Goal: Information Seeking & Learning: Understand process/instructions

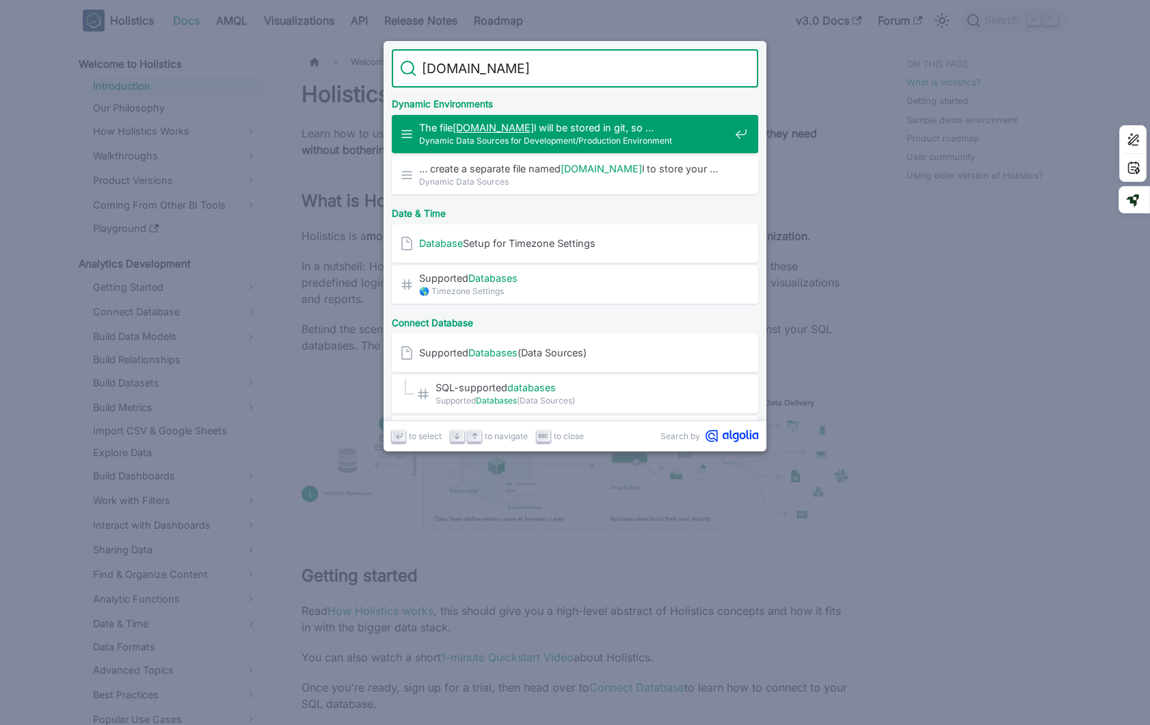
type input "database.aml"
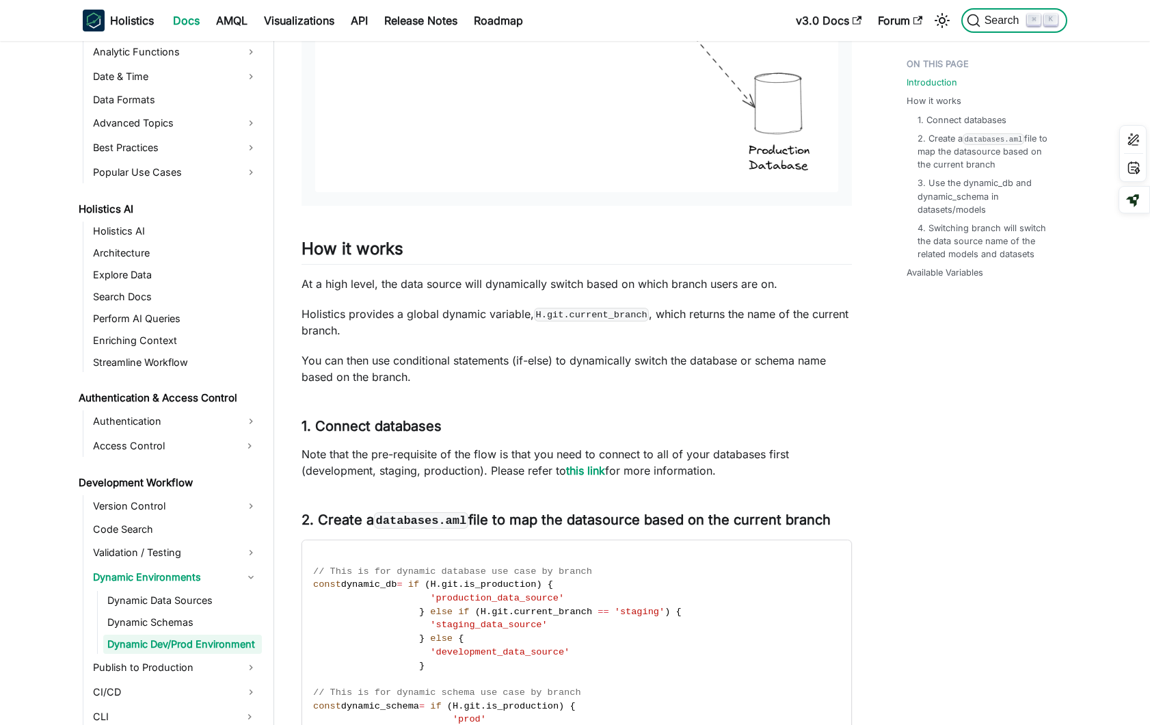
scroll to position [1007, 0]
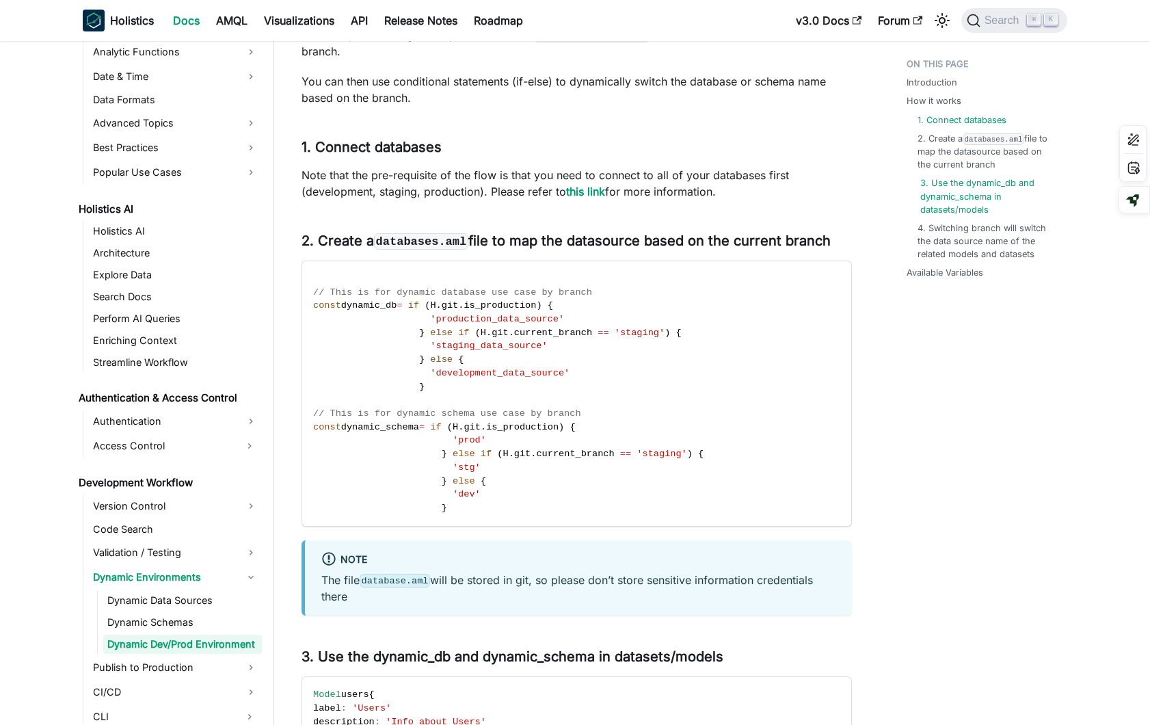
click at [961, 198] on link "3. Use the dynamic_db and dynamic_schema in datasets/models" at bounding box center [988, 196] width 136 height 40
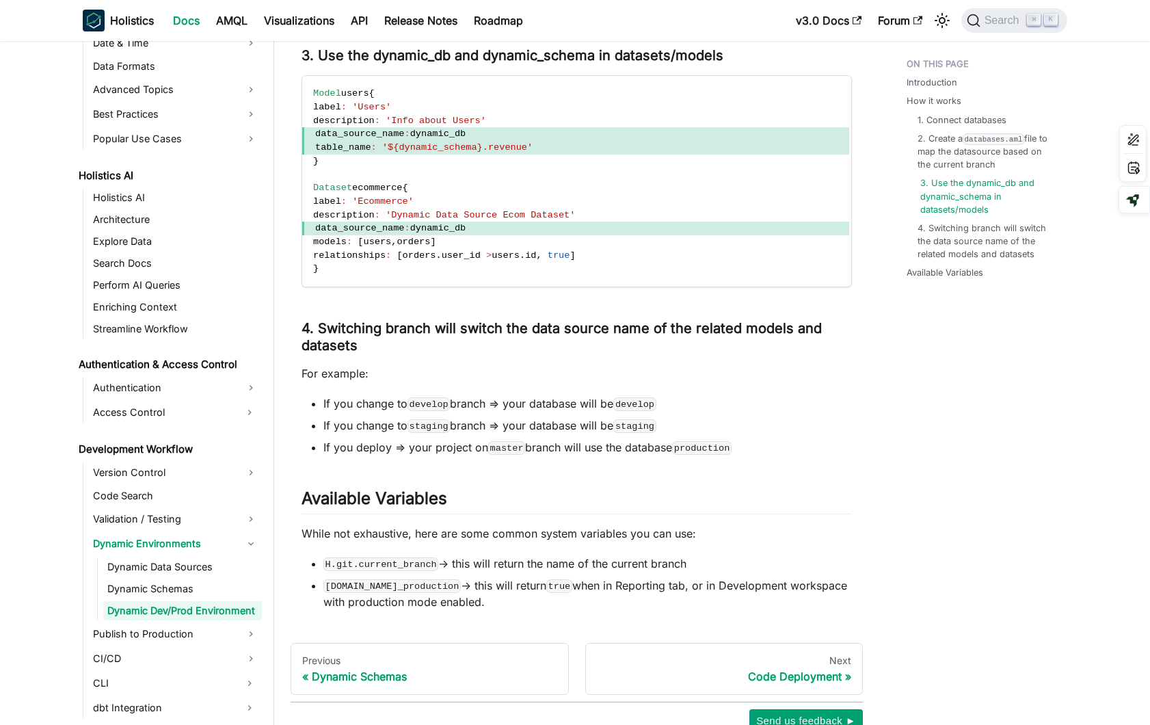
scroll to position [612, 0]
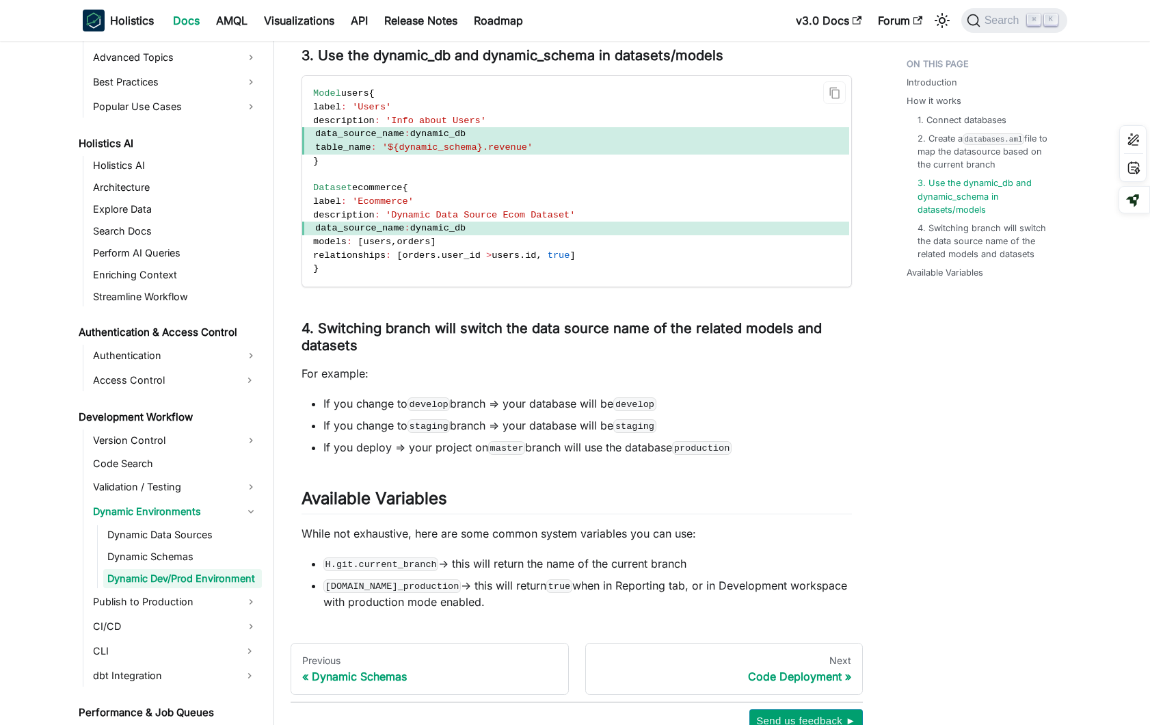
click at [556, 186] on code "Model users { label : 'Users' description : 'Info about Users' data_source_name…" at bounding box center [575, 181] width 547 height 211
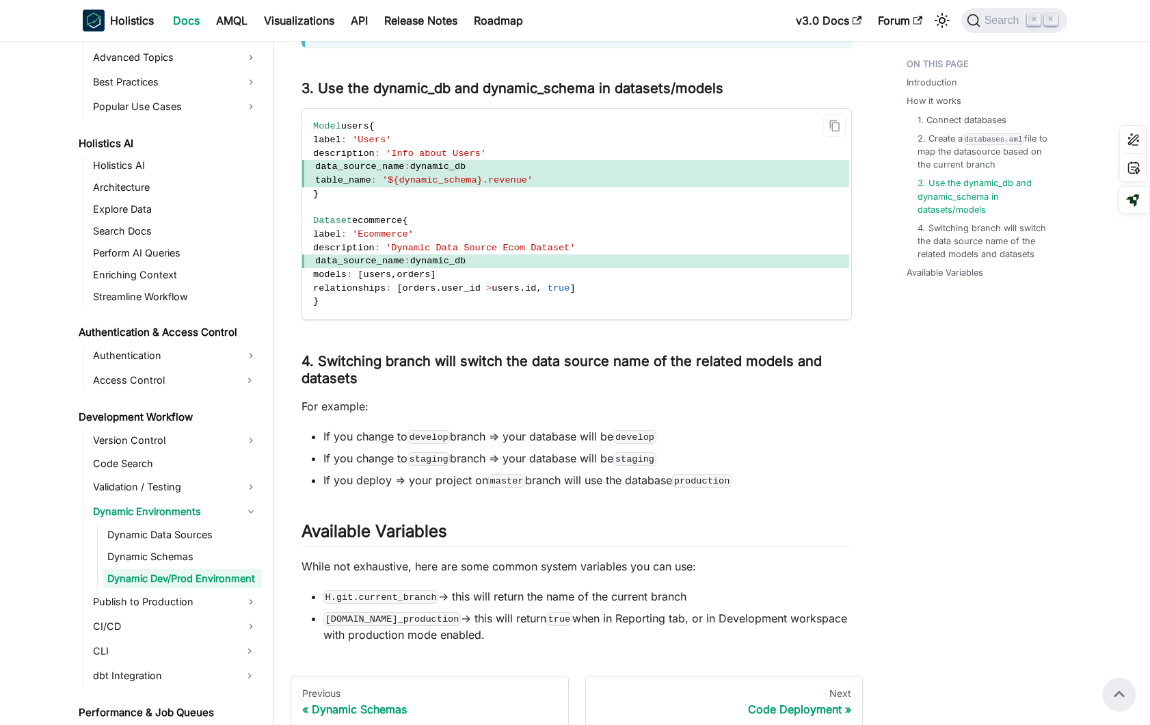
scroll to position [1571, 0]
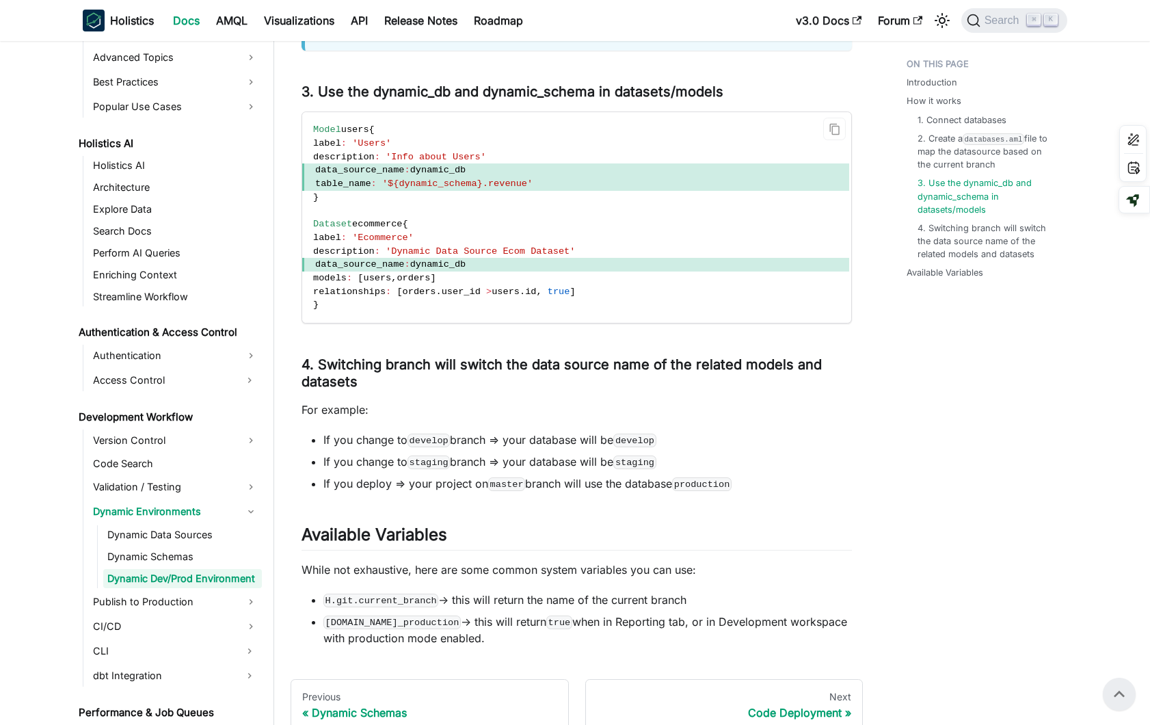
click at [477, 189] on span "'${dynamic_schema}.revenue'" at bounding box center [457, 183] width 150 height 10
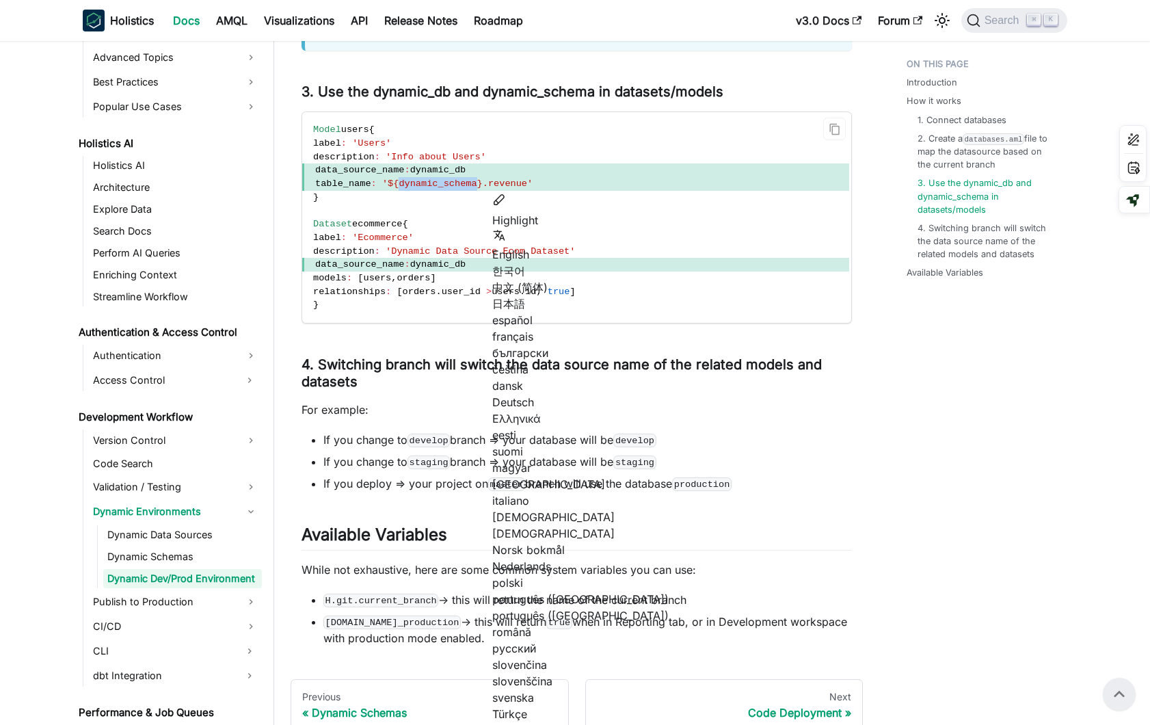
click at [485, 187] on span "'${dynamic_schema}.revenue'" at bounding box center [457, 183] width 150 height 10
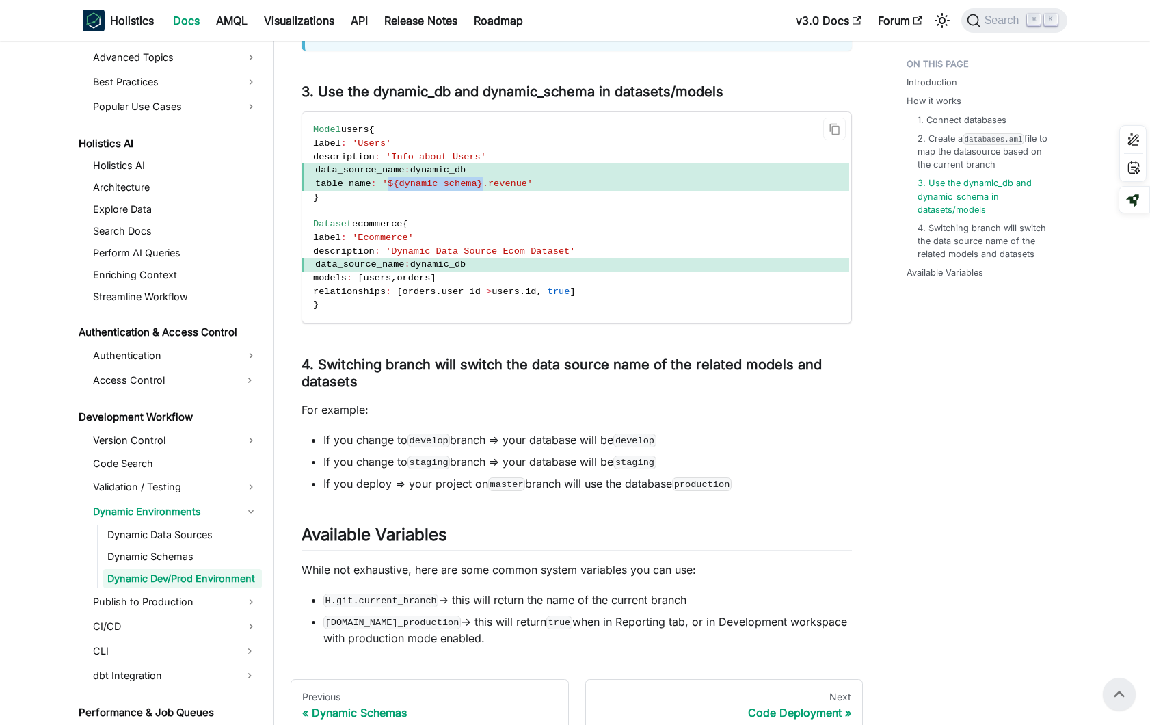
drag, startPoint x: 494, startPoint y: 181, endPoint x: 399, endPoint y: 190, distance: 95.4
click at [399, 190] on span "table_name : '${dynamic_schema}.revenue'" at bounding box center [575, 184] width 547 height 14
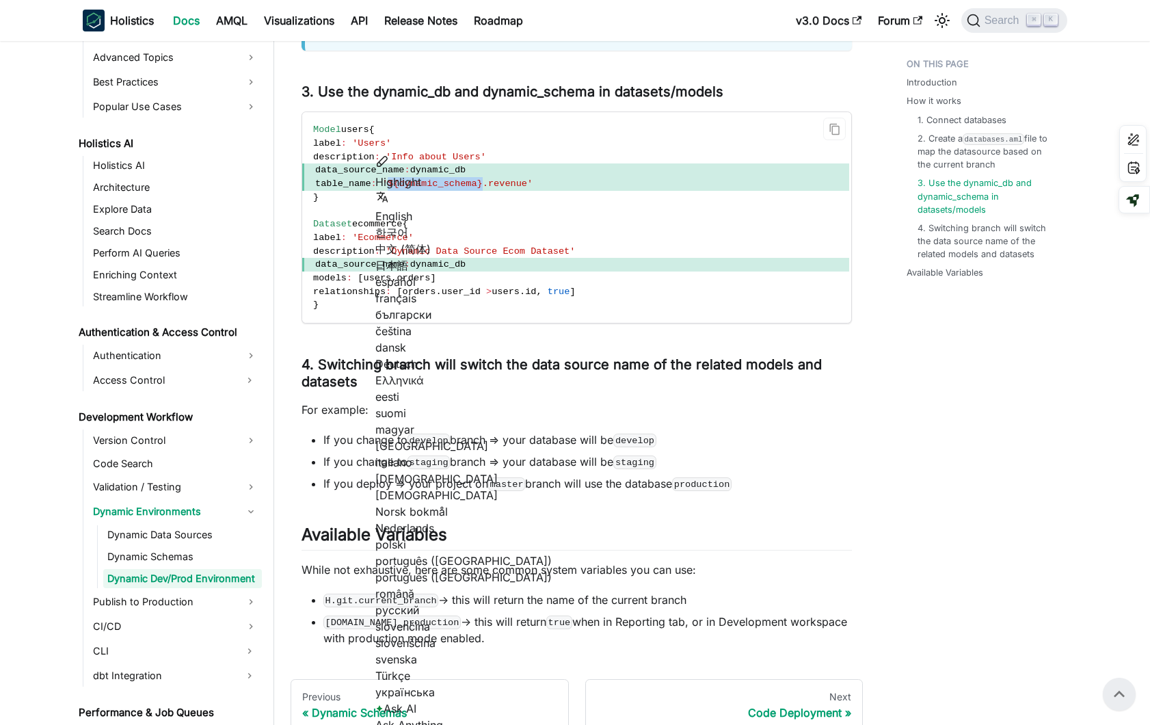
copy span "${dynamic_schema}"
click at [478, 232] on code "Model users { label : 'Users' description : 'Info about Users' data_source_name…" at bounding box center [575, 217] width 547 height 211
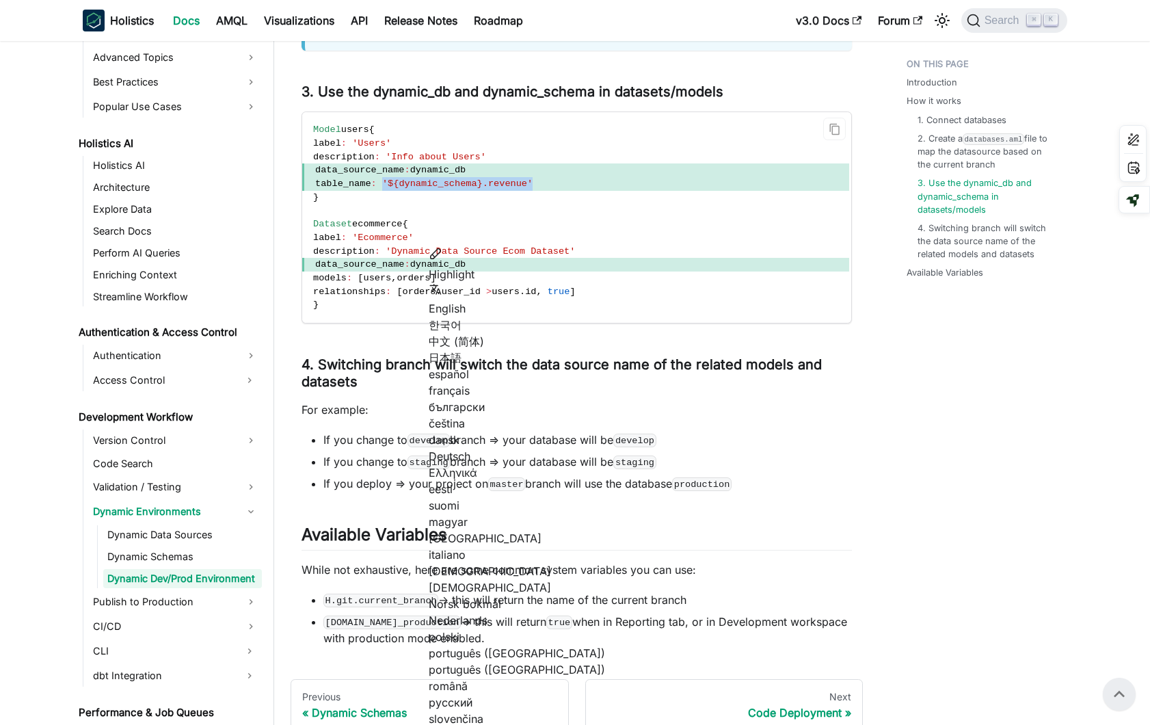
drag, startPoint x: 544, startPoint y: 178, endPoint x: 391, endPoint y: 187, distance: 153.3
click at [391, 187] on span "table_name : '${dynamic_schema}.revenue'" at bounding box center [575, 184] width 547 height 14
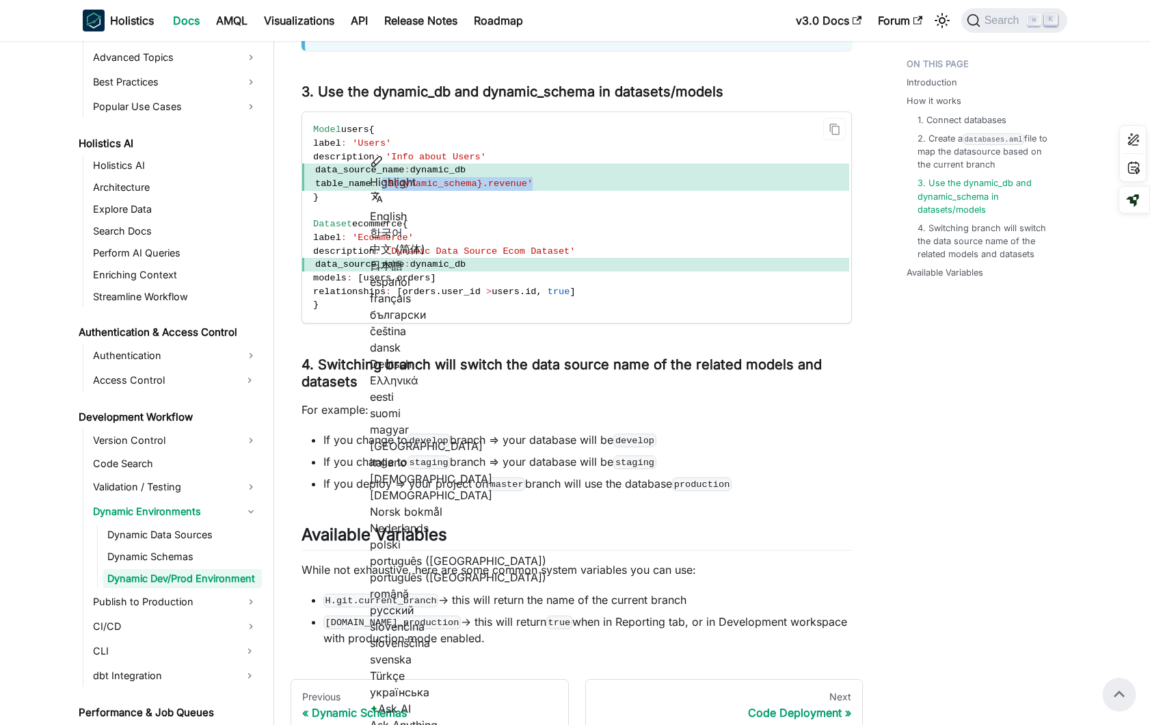
copy span "'${dynamic_schema}.revenue'"
click at [541, 181] on code "Model users { label : 'Users' description : 'Info about Users' data_source_name…" at bounding box center [575, 217] width 547 height 211
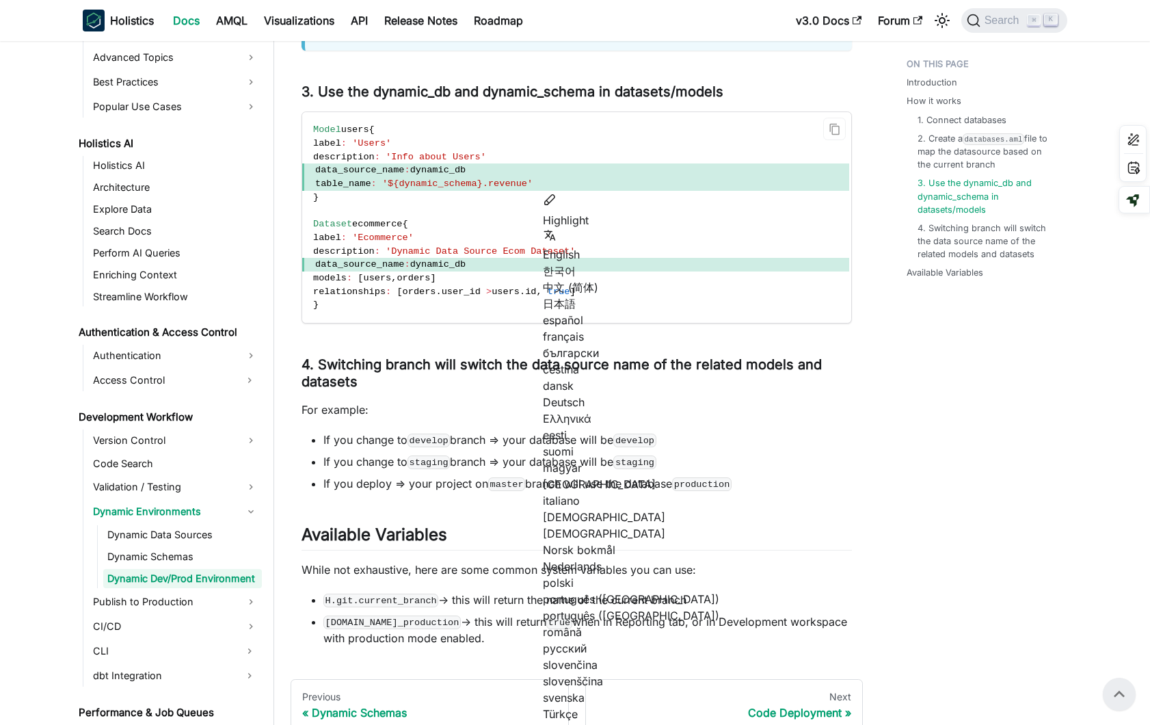
click at [538, 243] on code "Model users { label : 'Users' description : 'Info about Users' data_source_name…" at bounding box center [575, 217] width 547 height 211
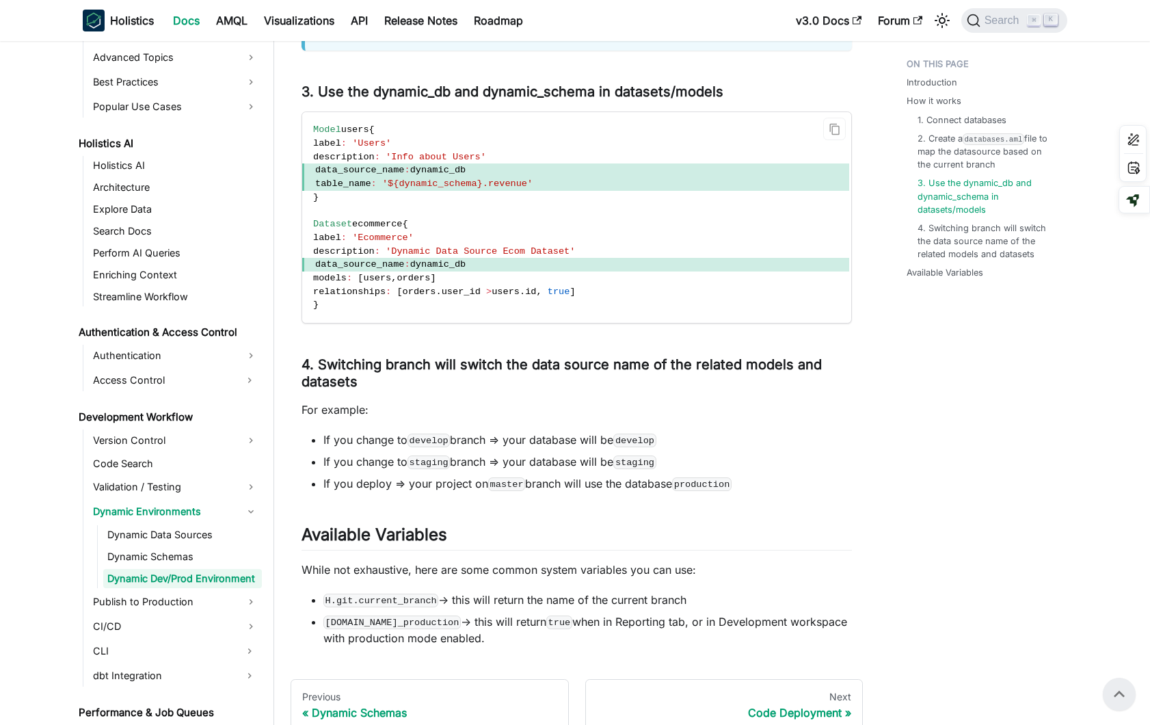
click at [466, 172] on span "dynamic_db" at bounding box center [438, 170] width 56 height 10
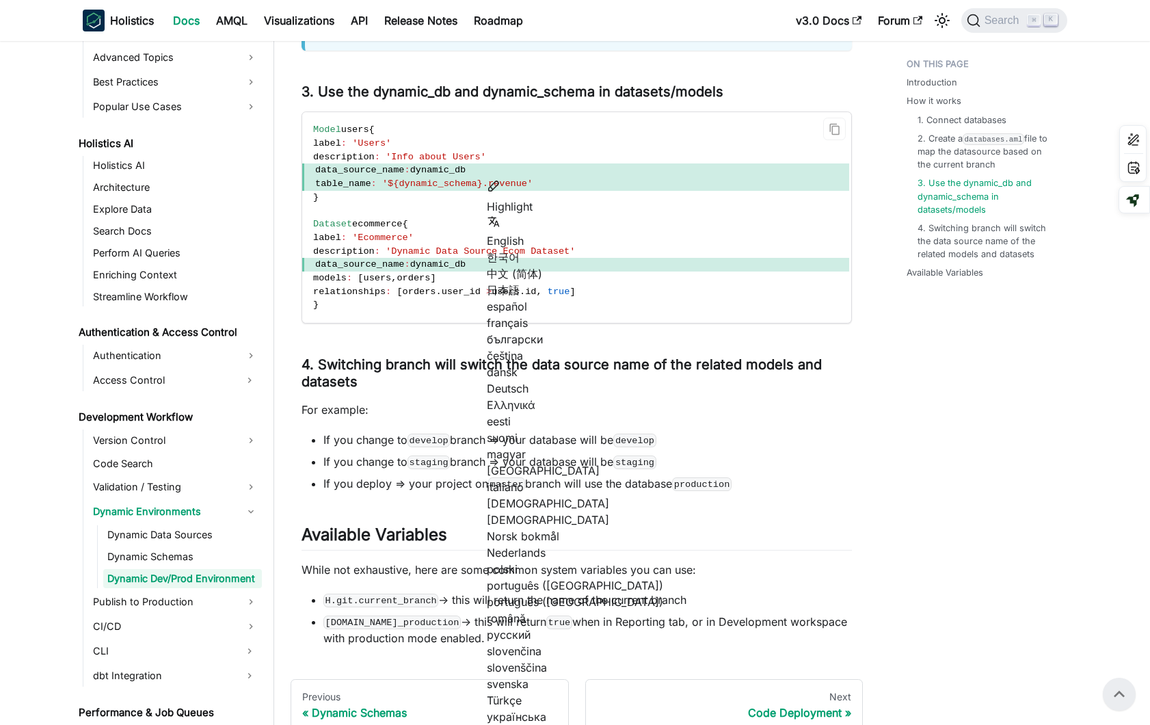
click at [470, 193] on code "Model users { label : 'Users' description : 'Info about Users' data_source_name…" at bounding box center [575, 217] width 547 height 211
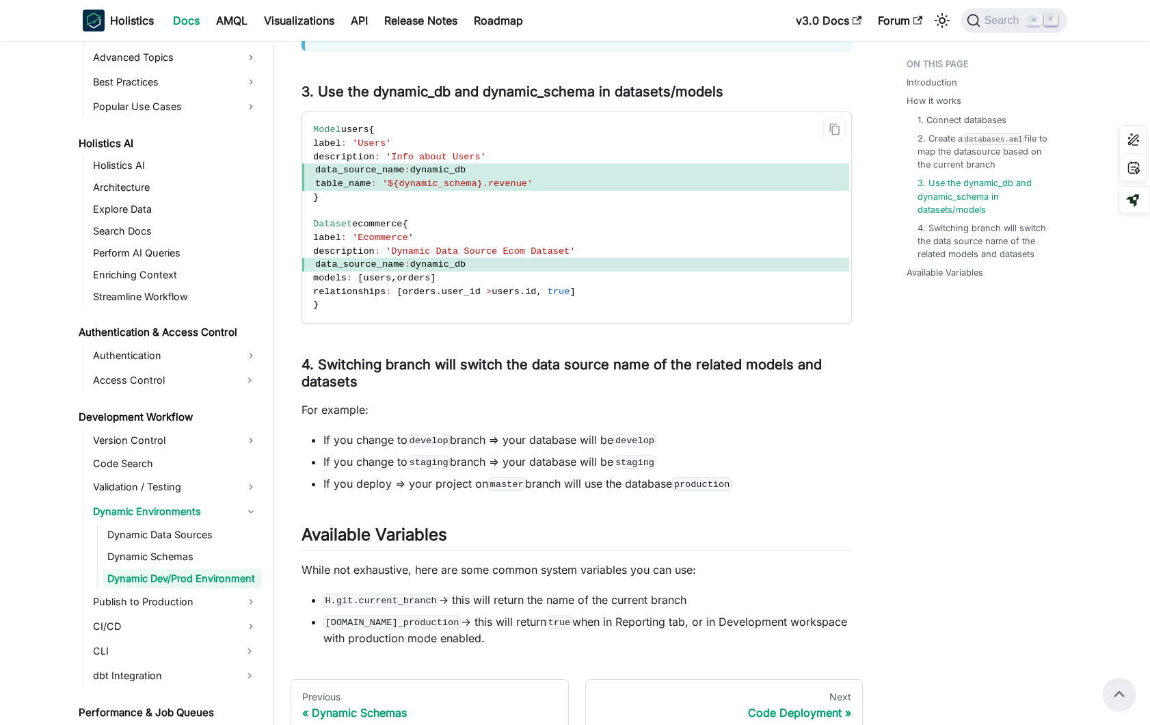
click at [514, 131] on code "Model users { label : 'Users' description : 'Info about Users' data_source_name…" at bounding box center [575, 217] width 547 height 211
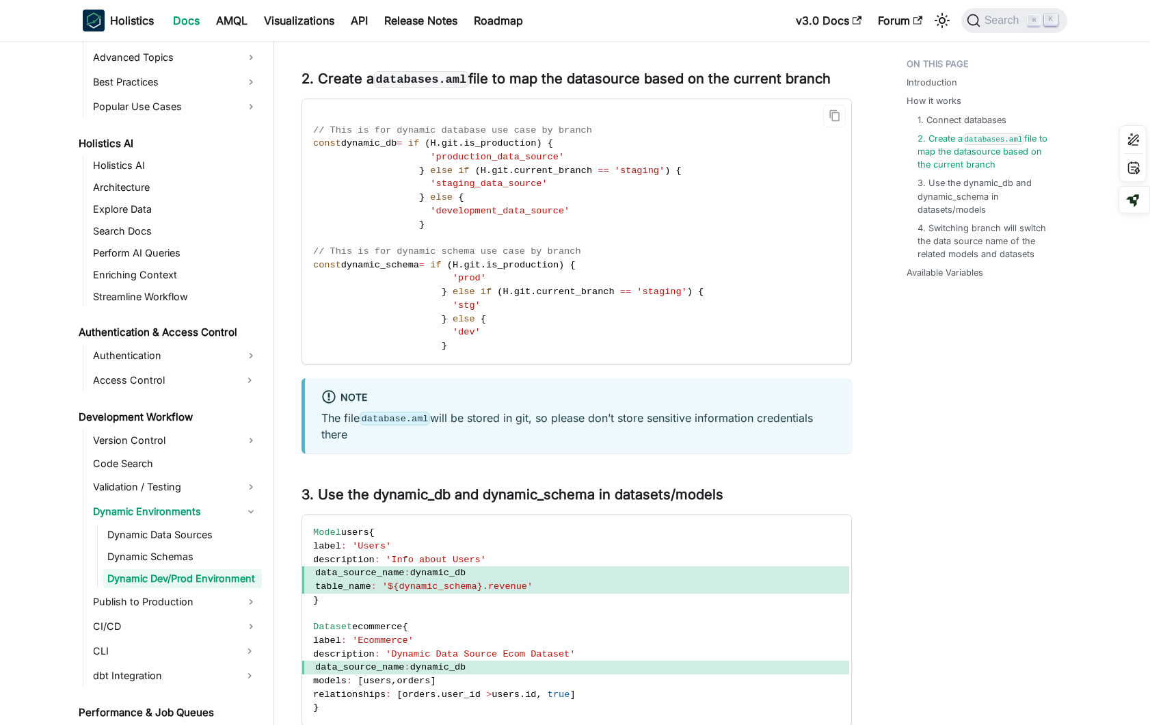
scroll to position [1172, 0]
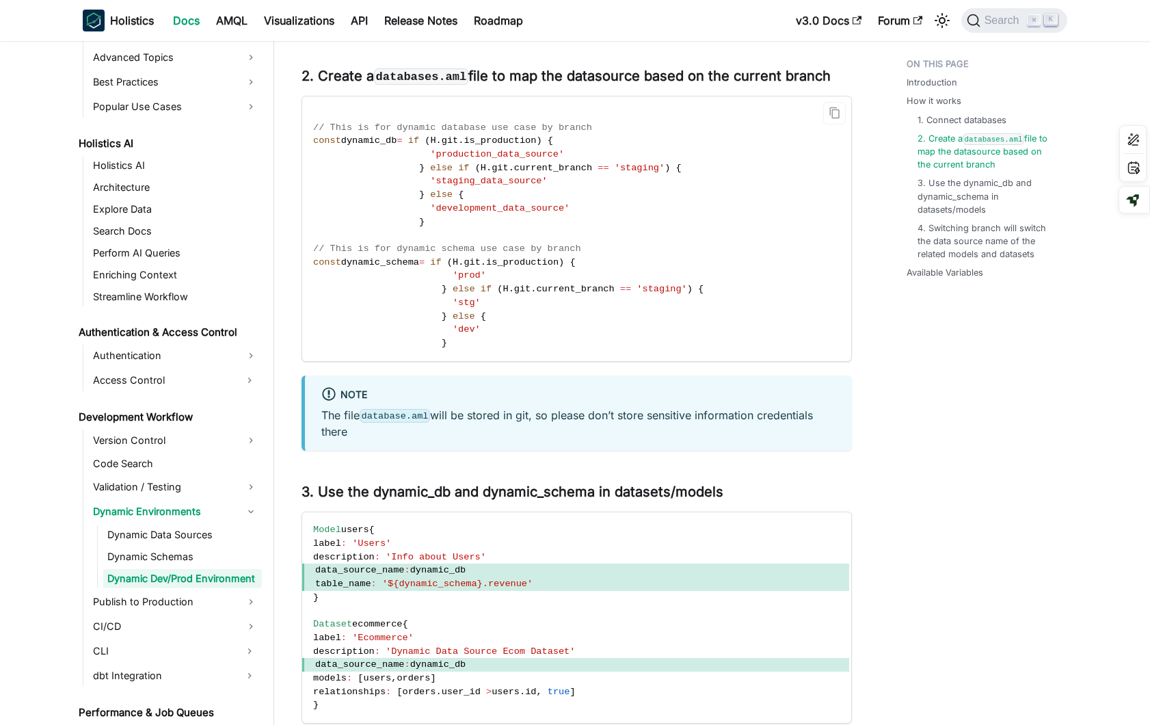
click at [375, 141] on span "dynamic_db" at bounding box center [369, 140] width 56 height 10
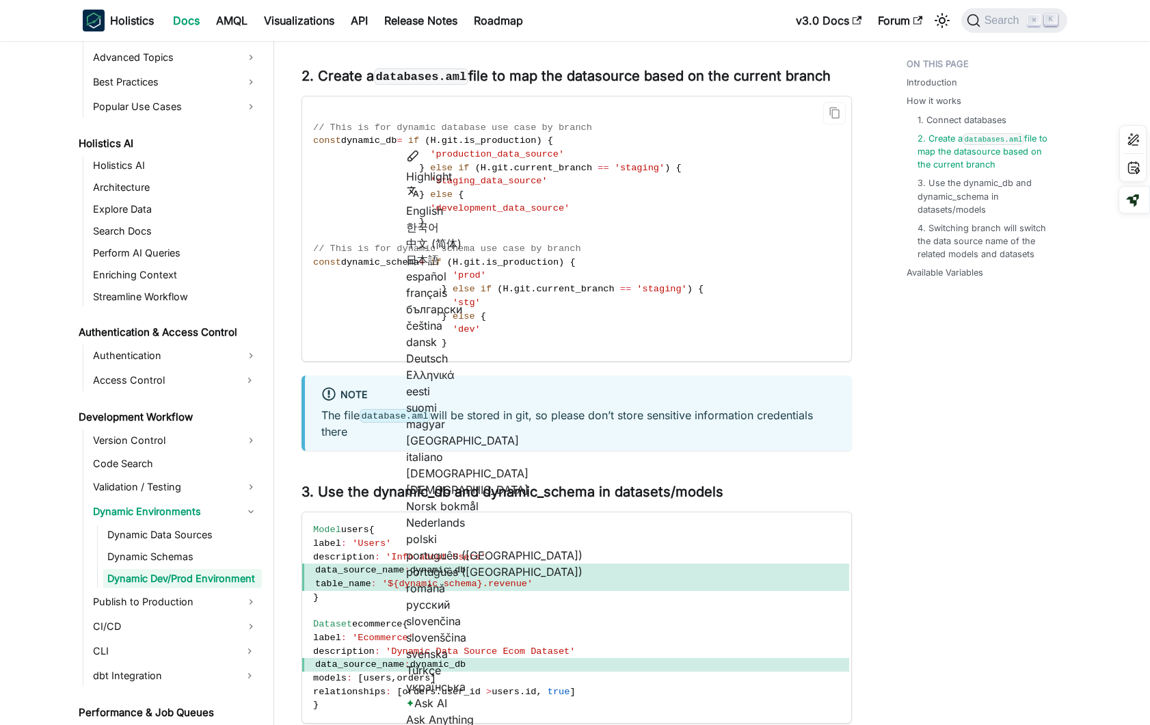
click at [411, 264] on span "dynamic_schema" at bounding box center [380, 262] width 78 height 10
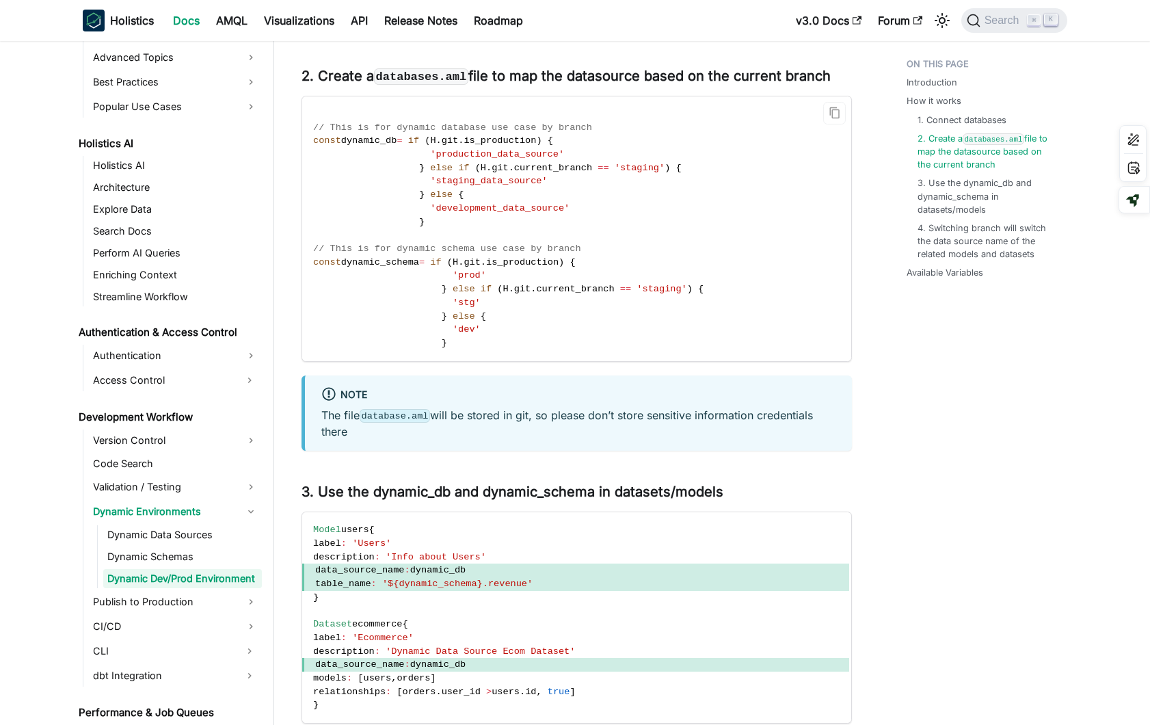
click at [411, 264] on span "dynamic_schema" at bounding box center [380, 262] width 78 height 10
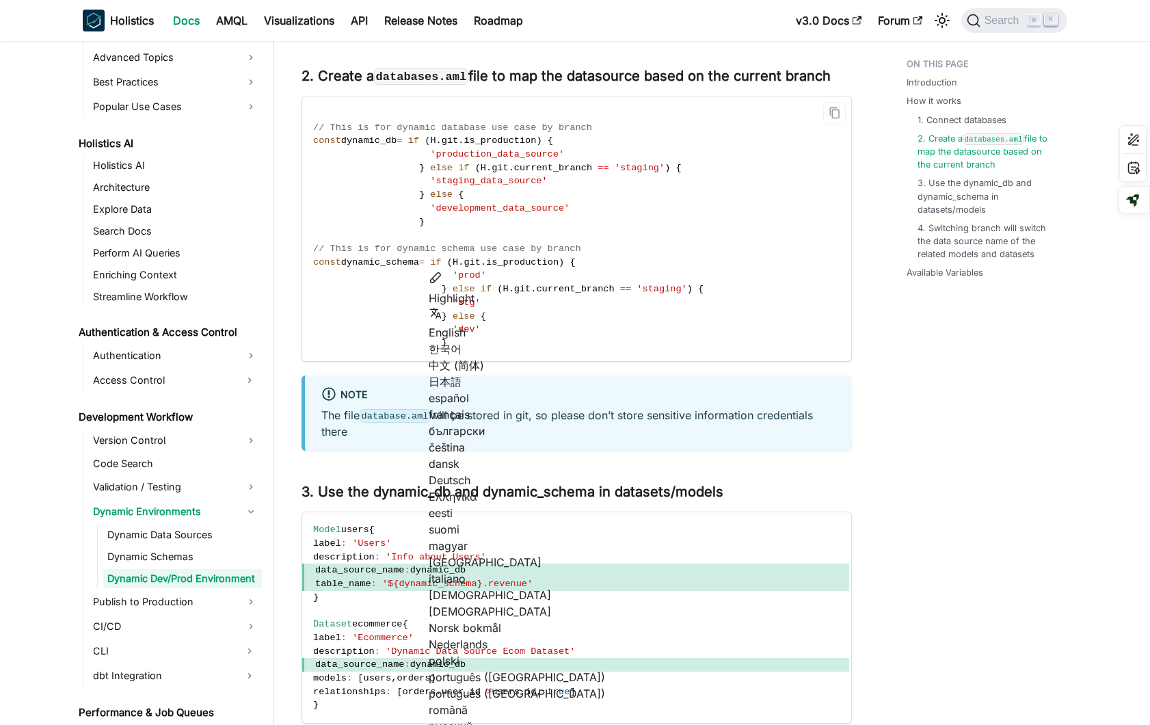
click at [463, 239] on code "// This is for dynamic database use case by branch const dynamic_db = if ( H . …" at bounding box center [575, 228] width 547 height 265
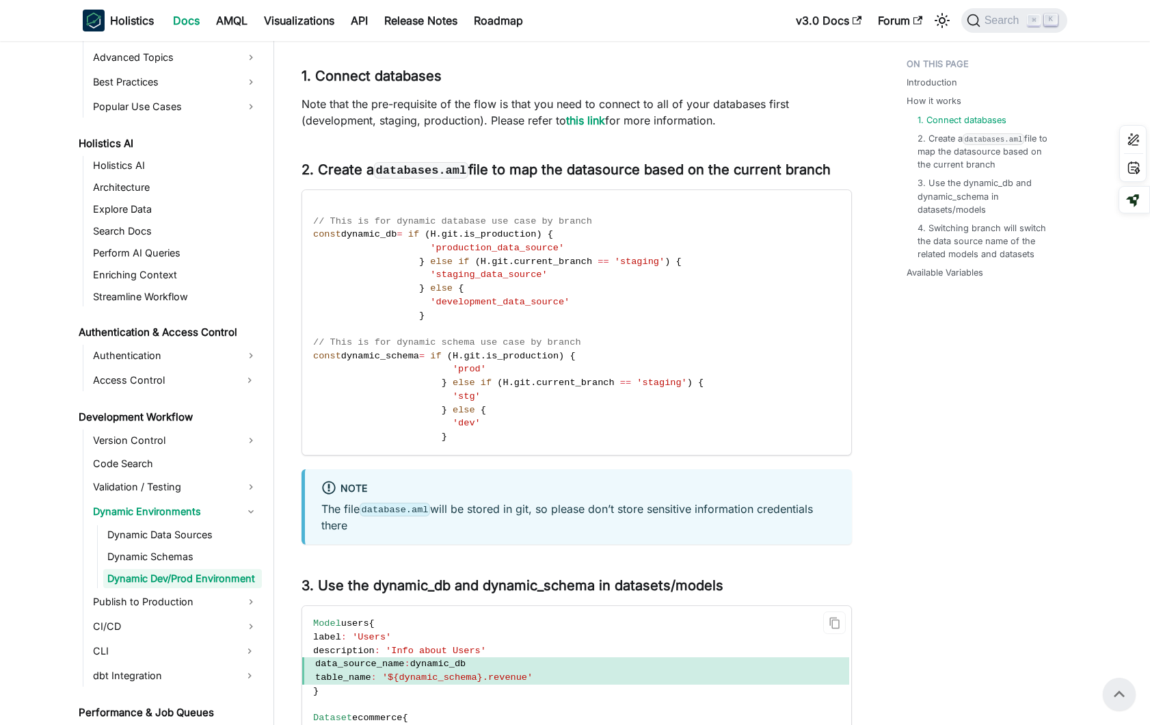
scroll to position [1067, 0]
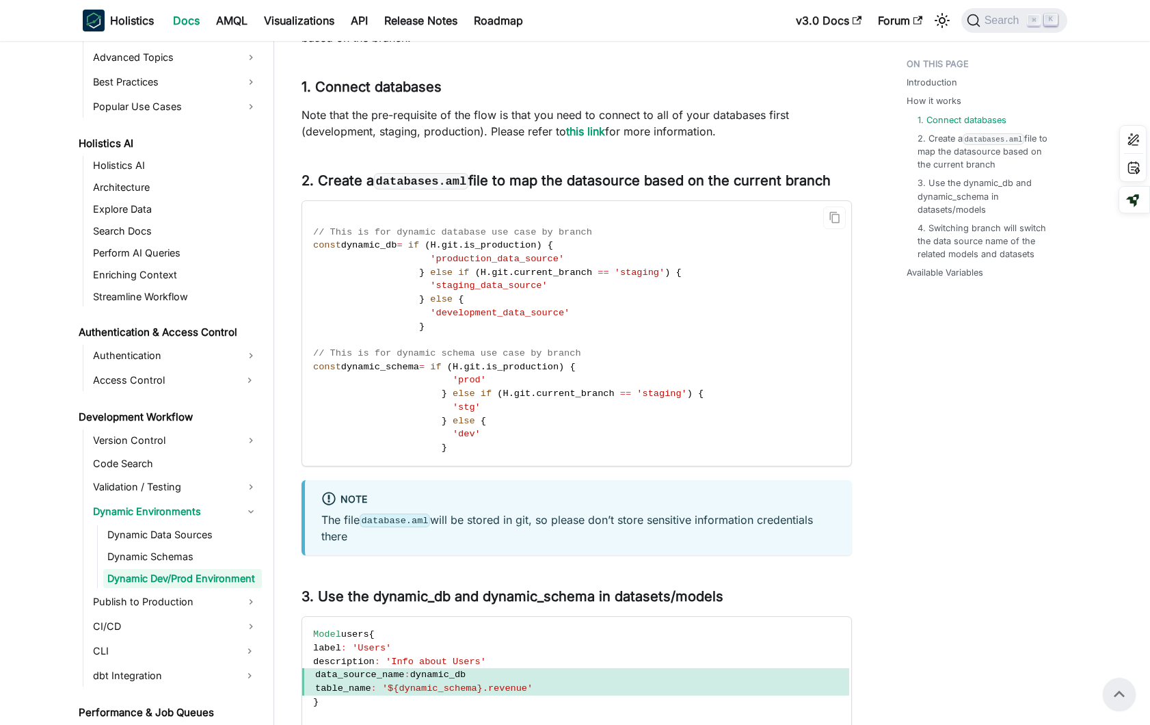
click at [375, 254] on span at bounding box center [371, 259] width 117 height 10
click at [367, 249] on span "dynamic_db" at bounding box center [369, 245] width 56 height 10
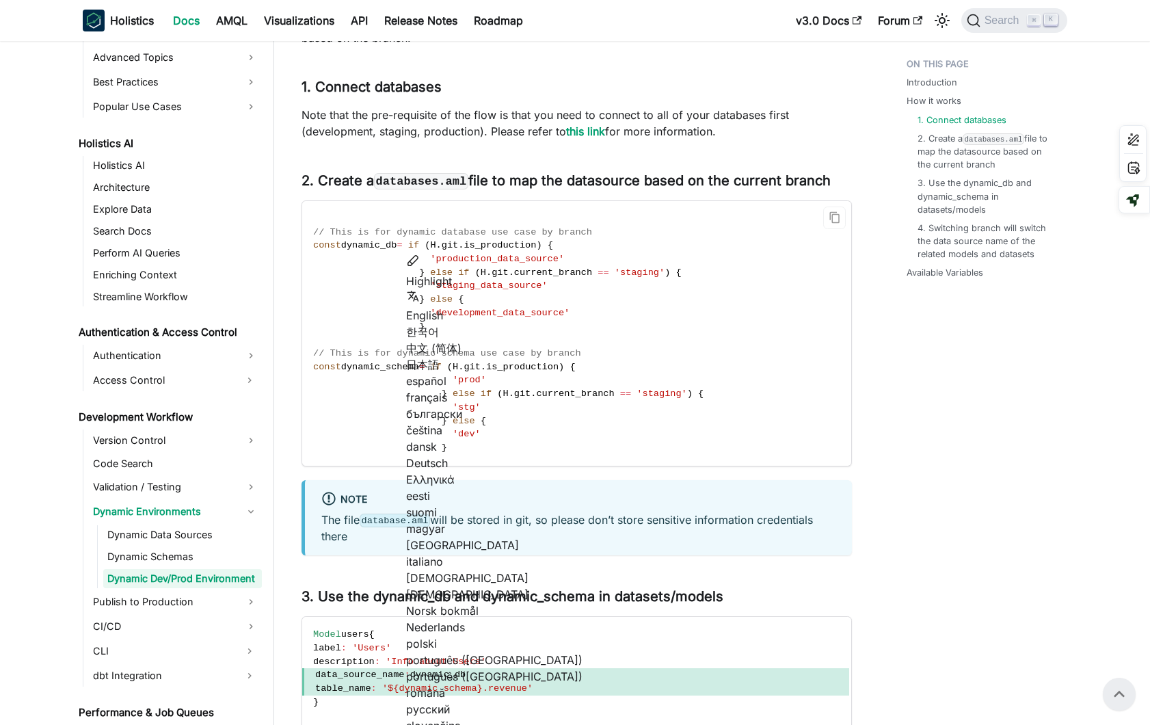
click at [498, 203] on code "// This is for dynamic database use case by branch const dynamic_db = if ( H . …" at bounding box center [575, 333] width 547 height 265
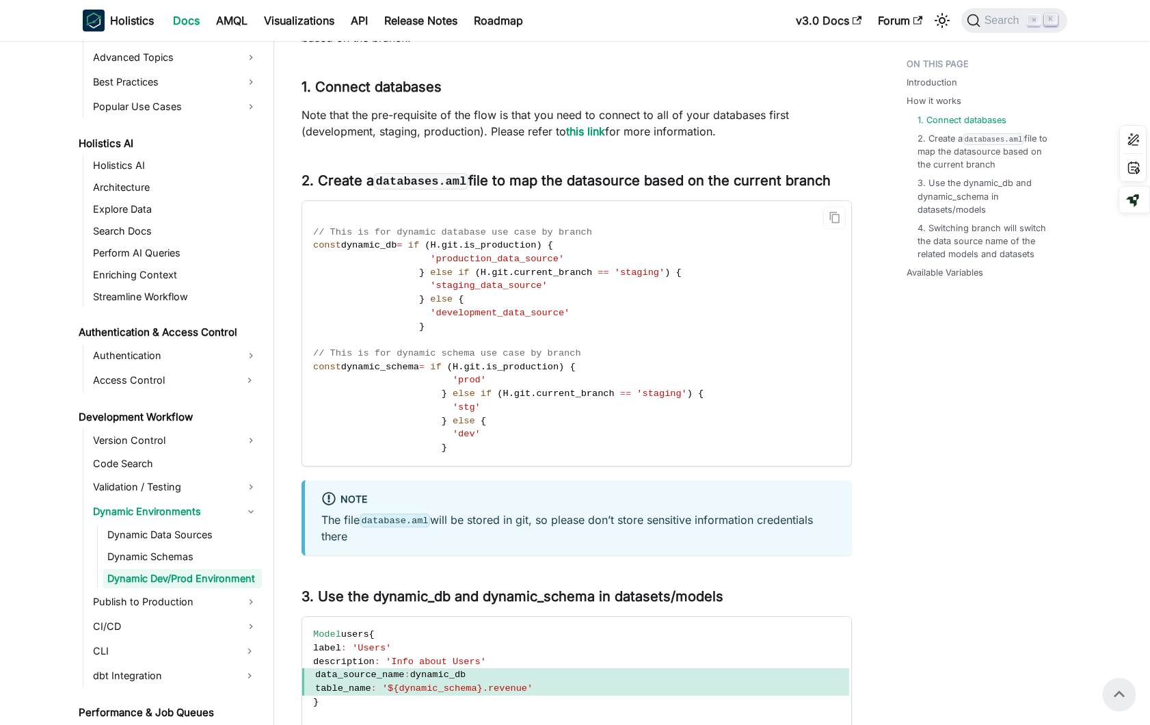
click at [381, 249] on span "dynamic_db" at bounding box center [369, 245] width 56 height 10
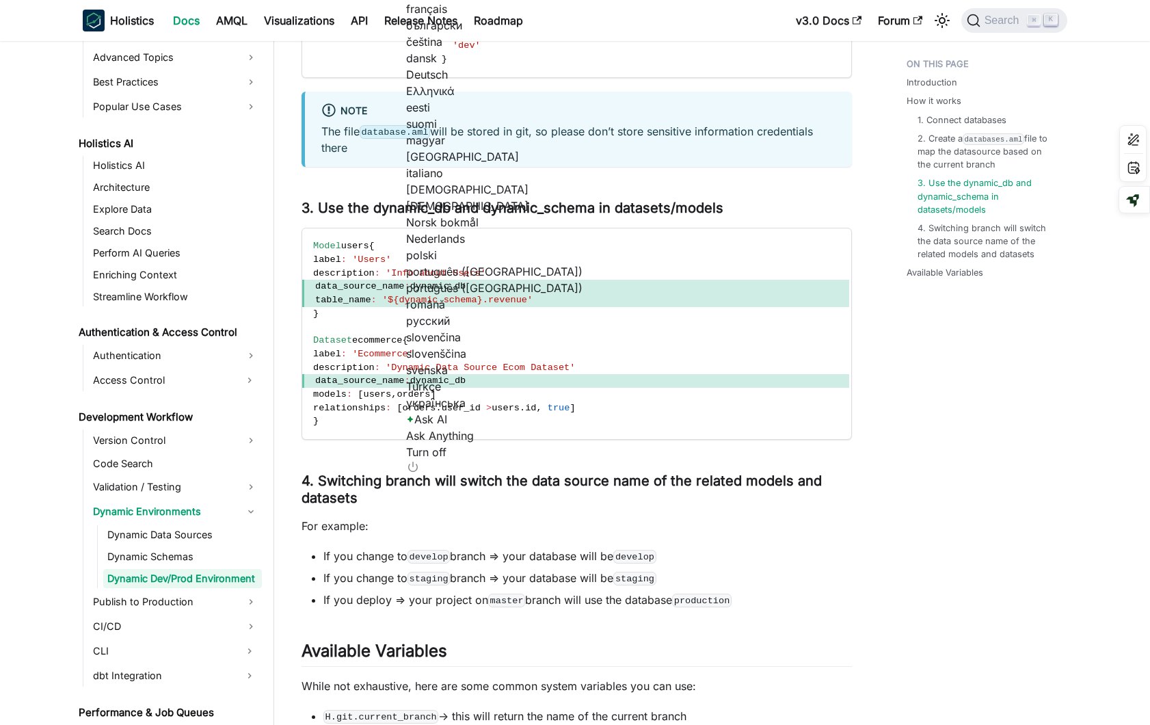
scroll to position [1467, 0]
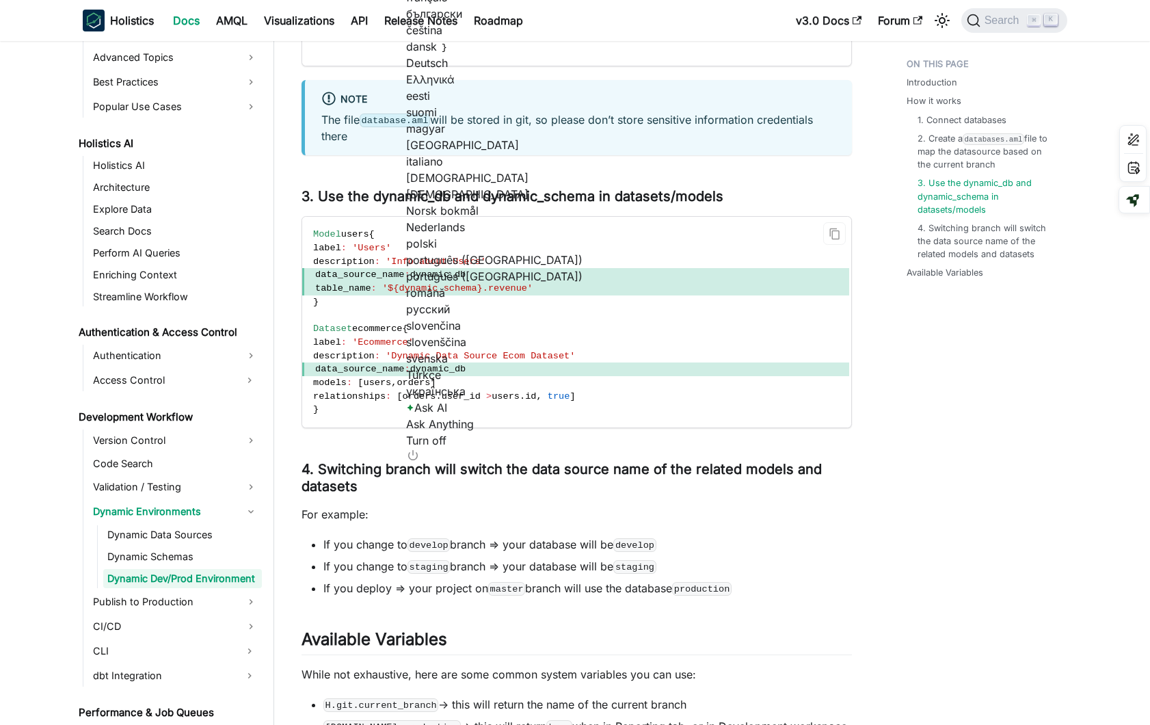
click at [468, 288] on span "'${dynamic_schema}.revenue'" at bounding box center [457, 288] width 150 height 10
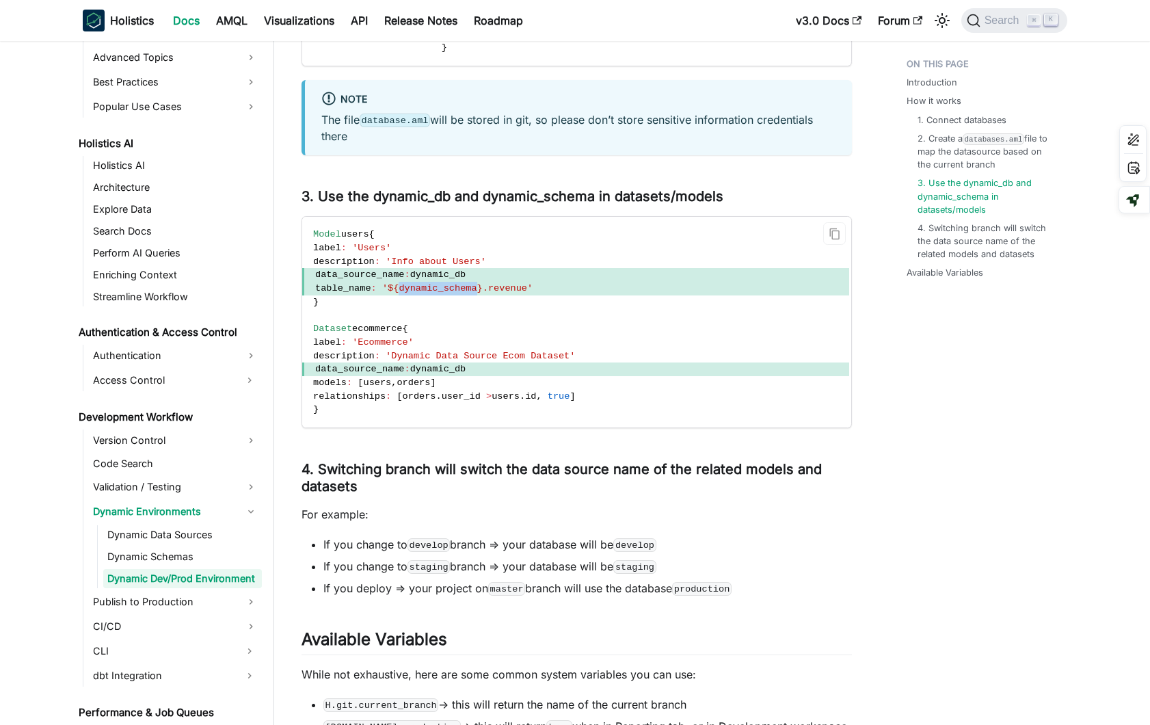
click at [468, 288] on span "'${dynamic_schema}.revenue'" at bounding box center [457, 288] width 150 height 10
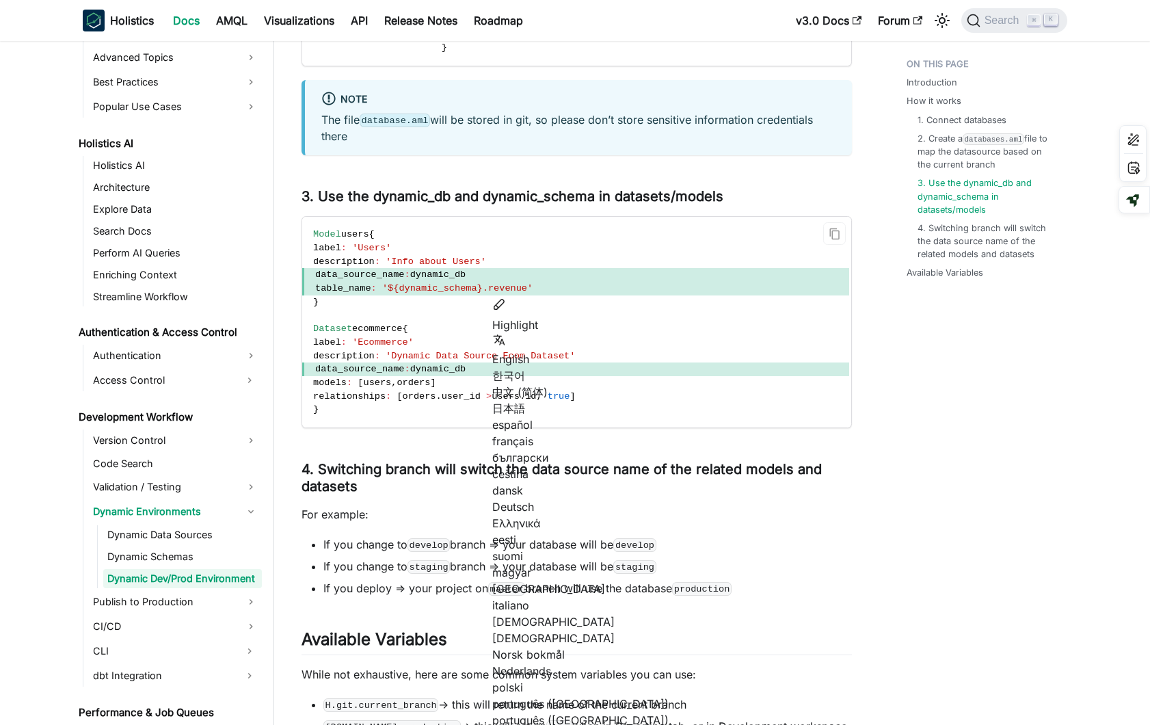
click at [469, 303] on code "Model users { label : 'Users' description : 'Info about Users' data_source_name…" at bounding box center [575, 322] width 547 height 211
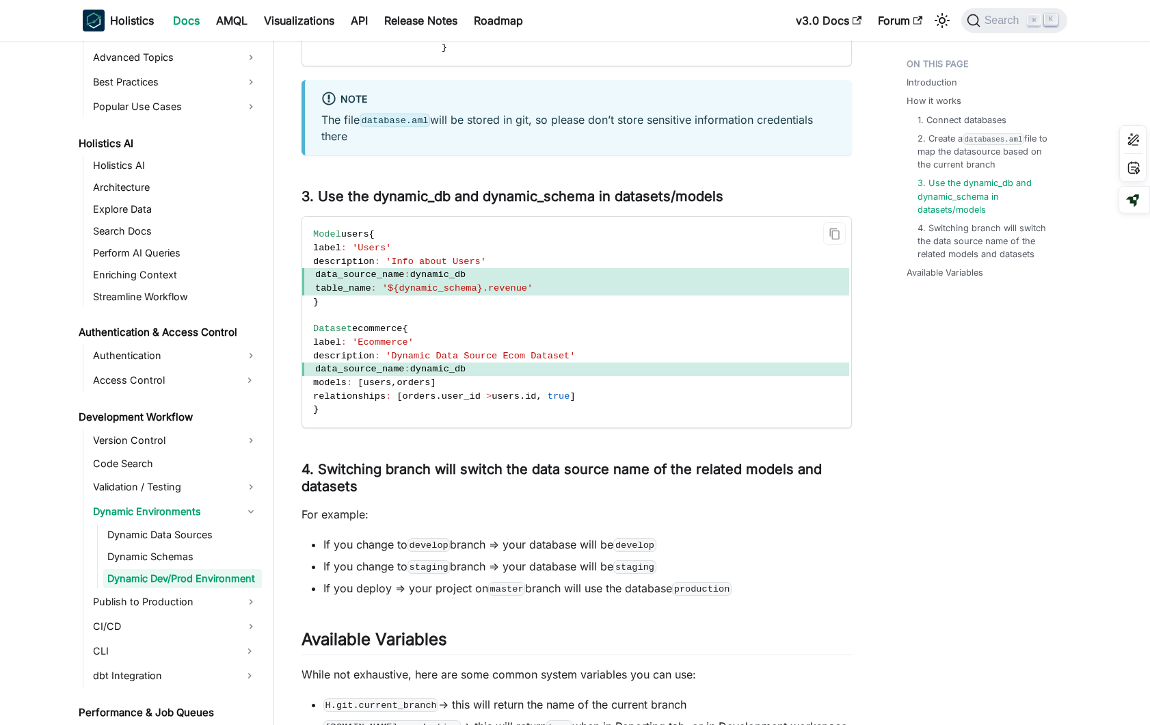
click at [442, 276] on span "dynamic_db" at bounding box center [438, 274] width 56 height 10
click at [648, 345] on code "Model users { label : 'Users' description : 'Info about Users' data_source_name…" at bounding box center [575, 322] width 547 height 211
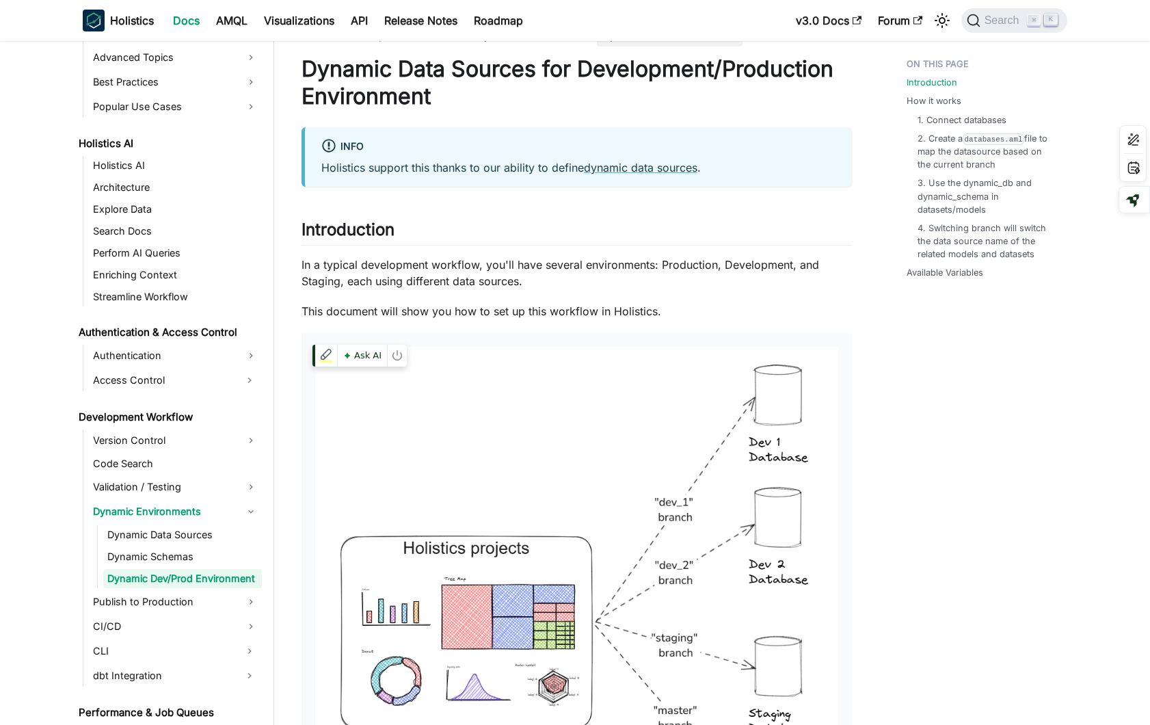
scroll to position [0, 0]
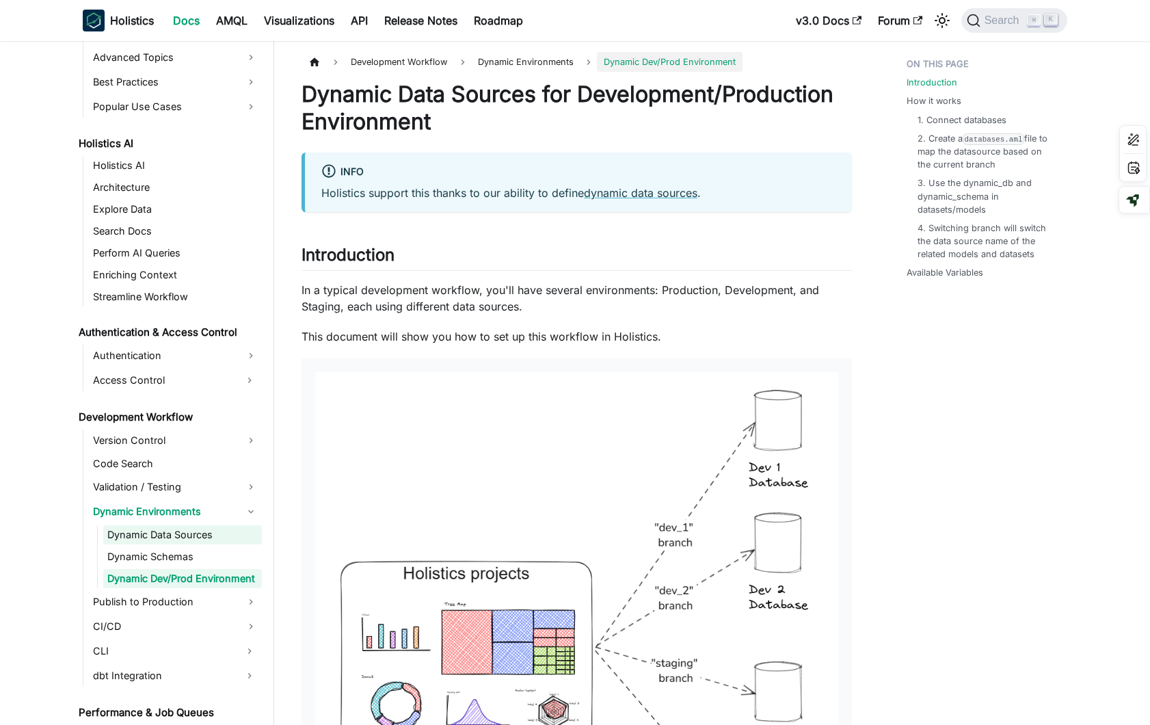
click at [139, 526] on link "Dynamic Data Sources" at bounding box center [182, 534] width 159 height 19
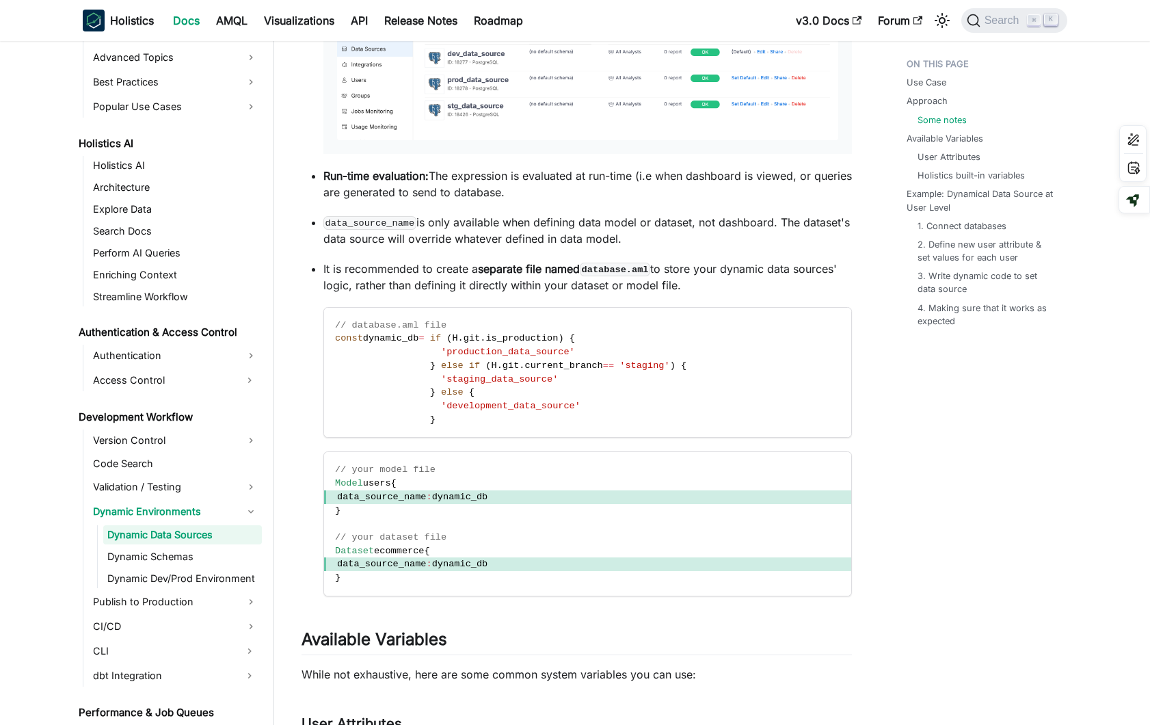
scroll to position [1888, 0]
click at [432, 495] on span ":" at bounding box center [429, 496] width 5 height 10
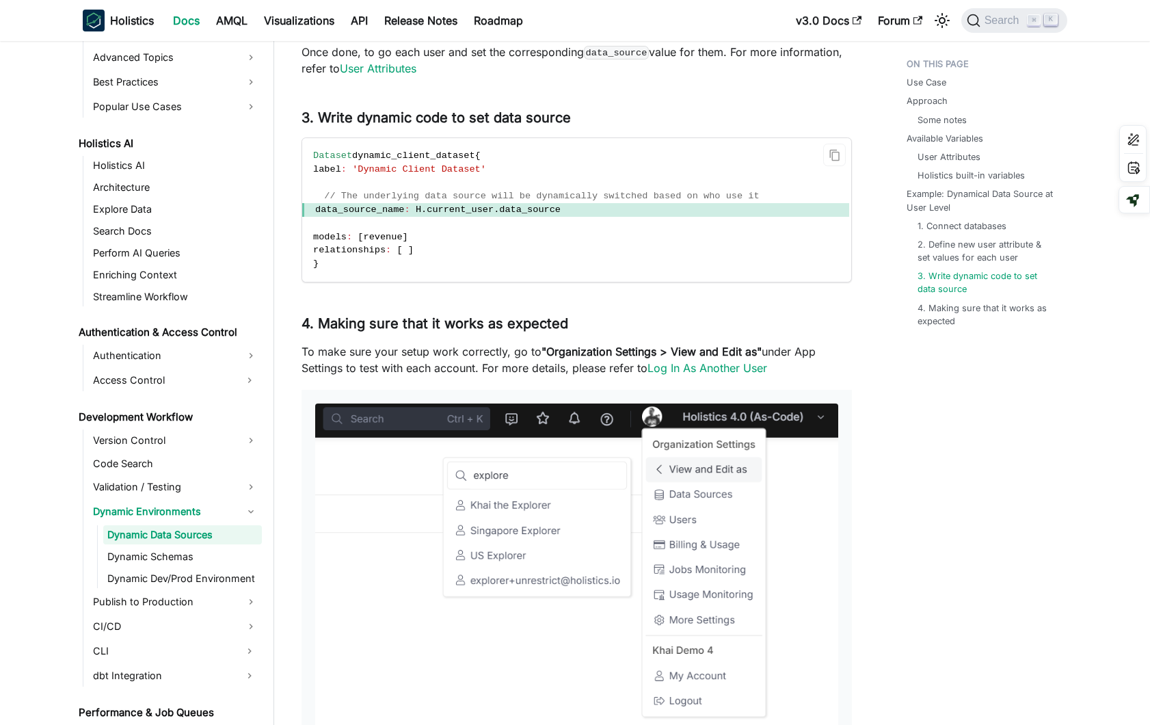
scroll to position [4081, 0]
